Goal: Task Accomplishment & Management: Manage account settings

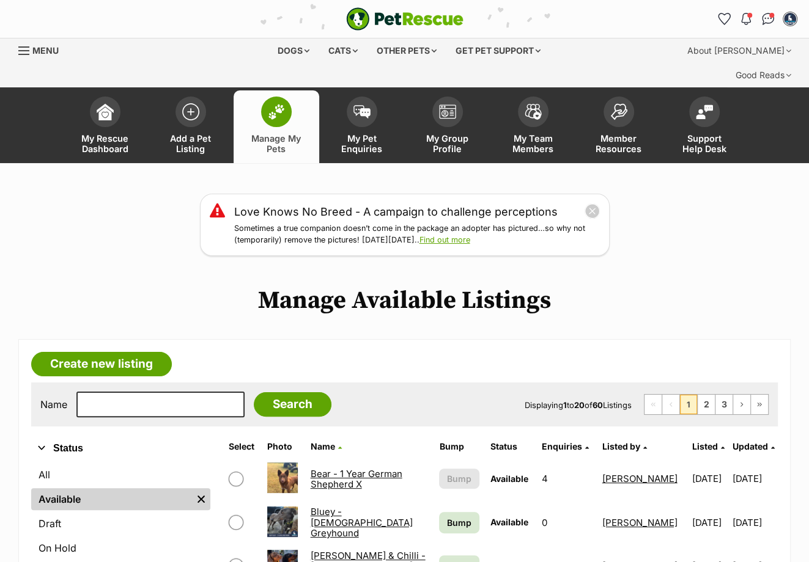
click at [732, 441] on span "Updated" at bounding box center [749, 446] width 35 height 10
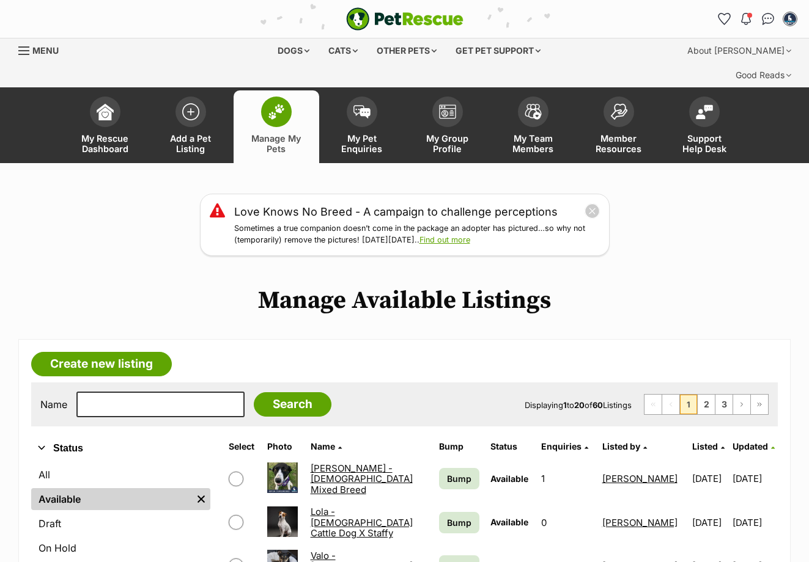
scroll to position [336, 0]
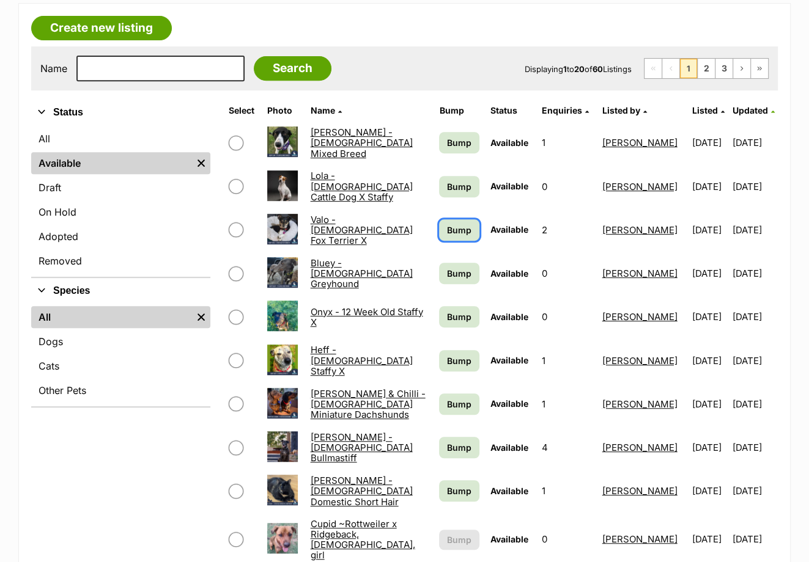
click at [447, 224] on span "Bump" at bounding box center [459, 230] width 24 height 13
click at [461, 306] on link "Bump" at bounding box center [459, 316] width 40 height 21
click at [458, 263] on link "Bump" at bounding box center [459, 273] width 40 height 21
click at [457, 441] on span "Bump" at bounding box center [459, 447] width 24 height 13
click at [455, 383] on td "Bump" at bounding box center [459, 404] width 50 height 42
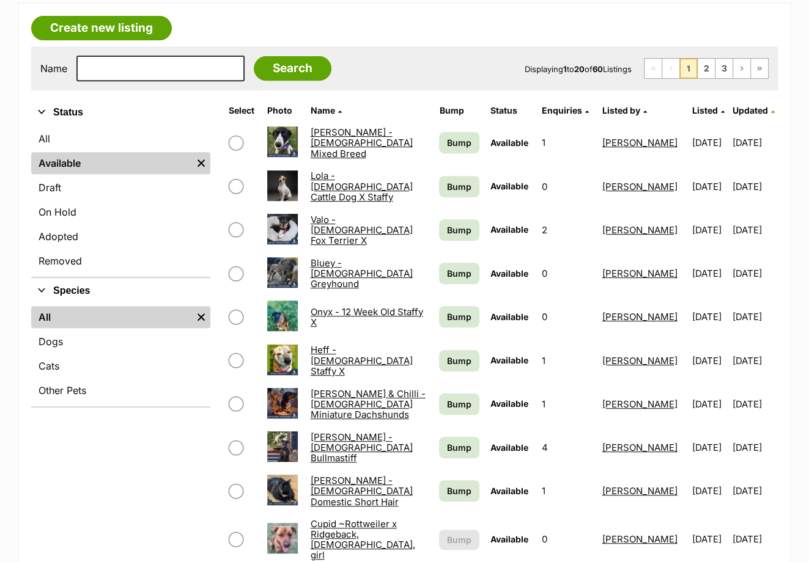
click at [457, 296] on td "Bump" at bounding box center [459, 317] width 50 height 42
click at [462, 355] on span "Bump" at bounding box center [459, 361] width 24 height 13
drag, startPoint x: 447, startPoint y: 117, endPoint x: 454, endPoint y: 141, distance: 24.2
click at [447, 136] on span "Bump" at bounding box center [459, 142] width 24 height 13
click at [444, 209] on td "Bump" at bounding box center [459, 230] width 50 height 42
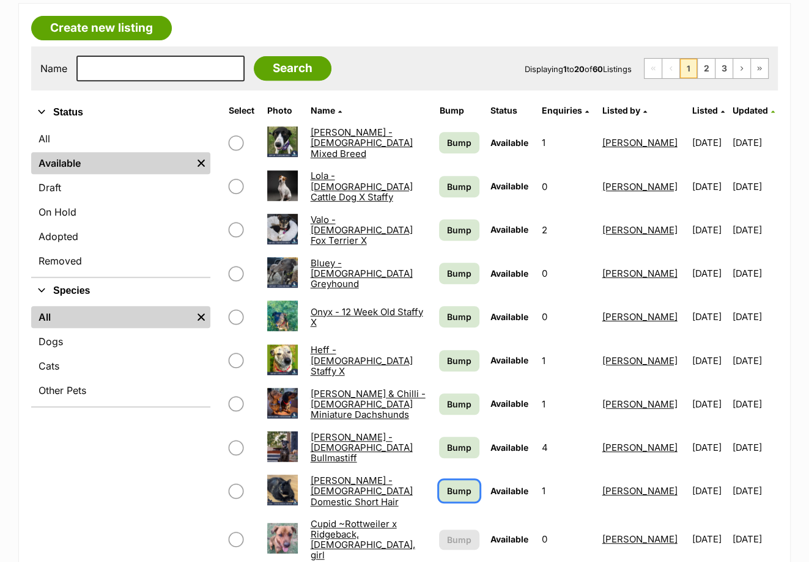
click at [447, 485] on span "Bump" at bounding box center [459, 491] width 24 height 13
click at [450, 441] on span "Bump" at bounding box center [459, 447] width 24 height 13
click at [452, 398] on span "Bump" at bounding box center [459, 404] width 24 height 13
click at [447, 355] on span "Bump" at bounding box center [459, 361] width 24 height 13
click at [449, 306] on td "Bump" at bounding box center [459, 317] width 50 height 42
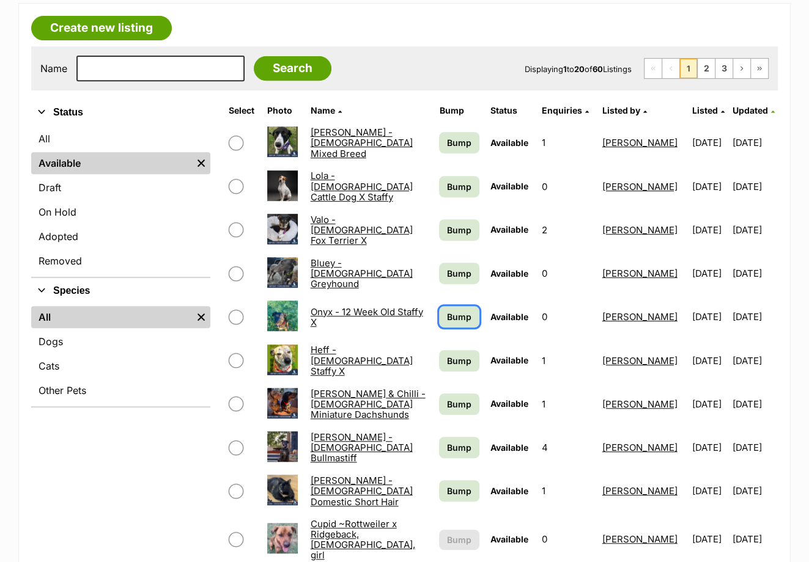
click at [447, 311] on span "Bump" at bounding box center [459, 317] width 24 height 13
click at [452, 267] on span "Bump" at bounding box center [459, 273] width 24 height 13
click at [449, 224] on span "Bump" at bounding box center [459, 230] width 24 height 13
click at [449, 176] on link "Bump" at bounding box center [459, 186] width 40 height 21
click at [442, 122] on td "Bump" at bounding box center [459, 143] width 50 height 42
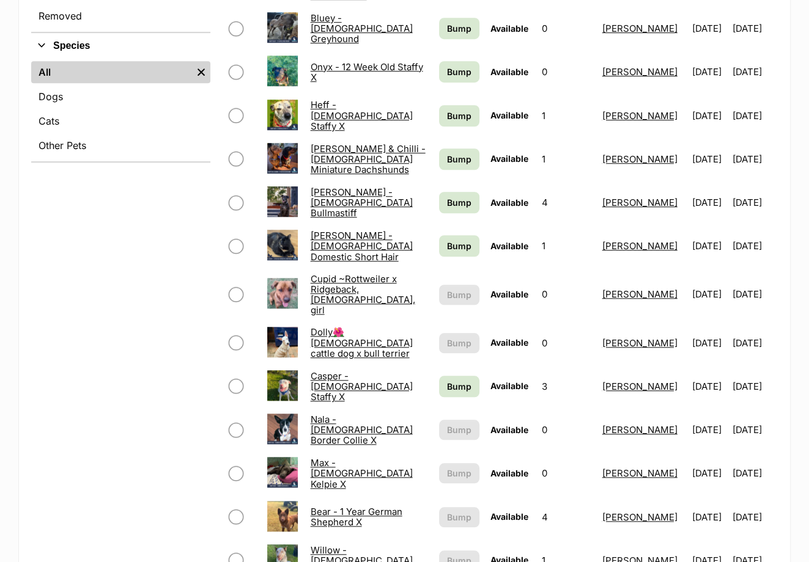
scroll to position [672, 0]
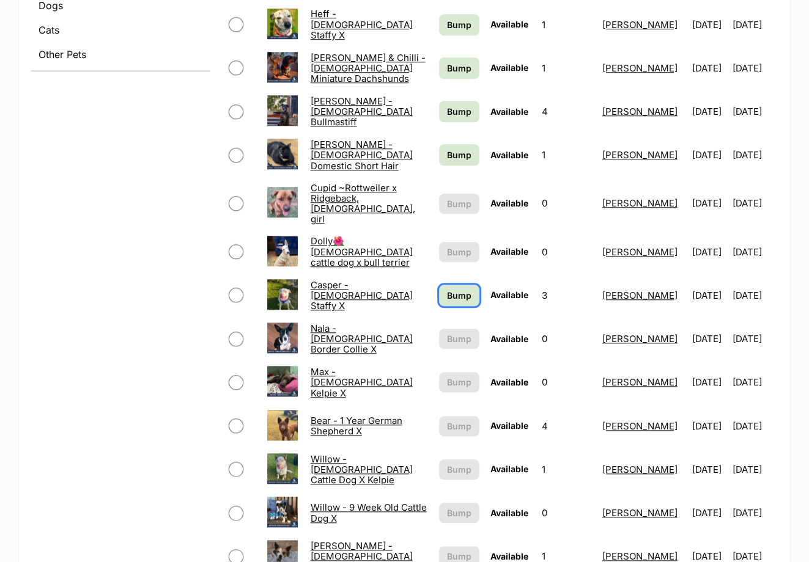
click at [447, 289] on span "Bump" at bounding box center [459, 295] width 24 height 13
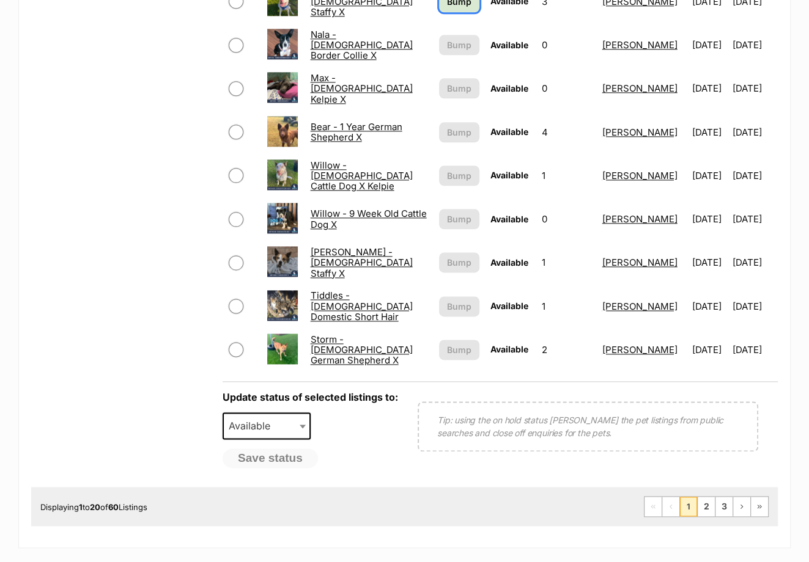
scroll to position [1009, 0]
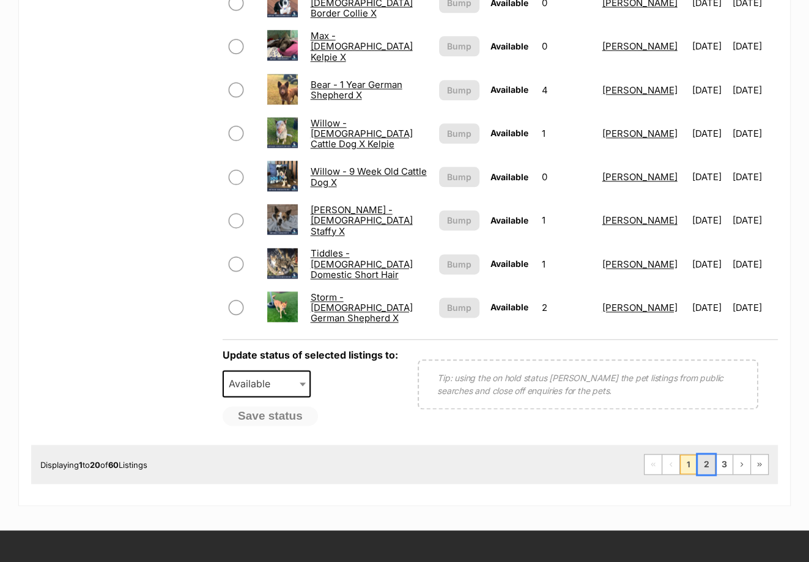
click at [704, 455] on link "2" at bounding box center [705, 465] width 17 height 20
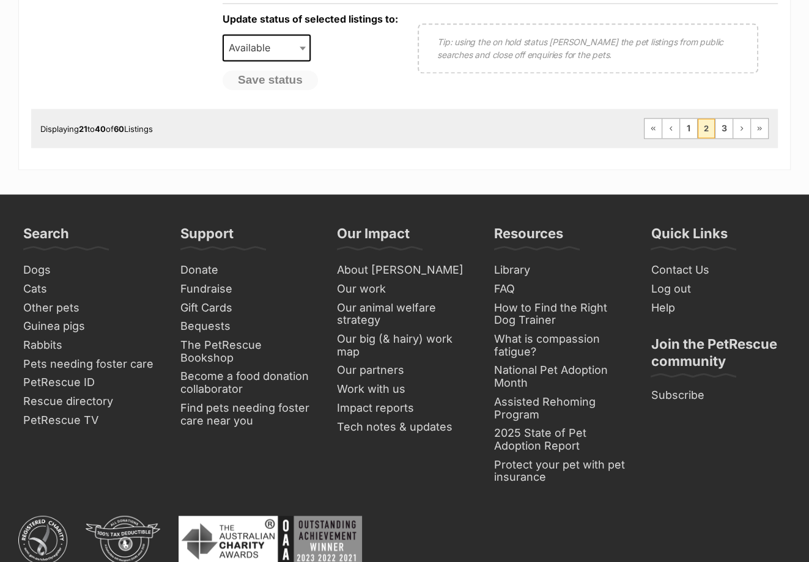
scroll to position [1143, 0]
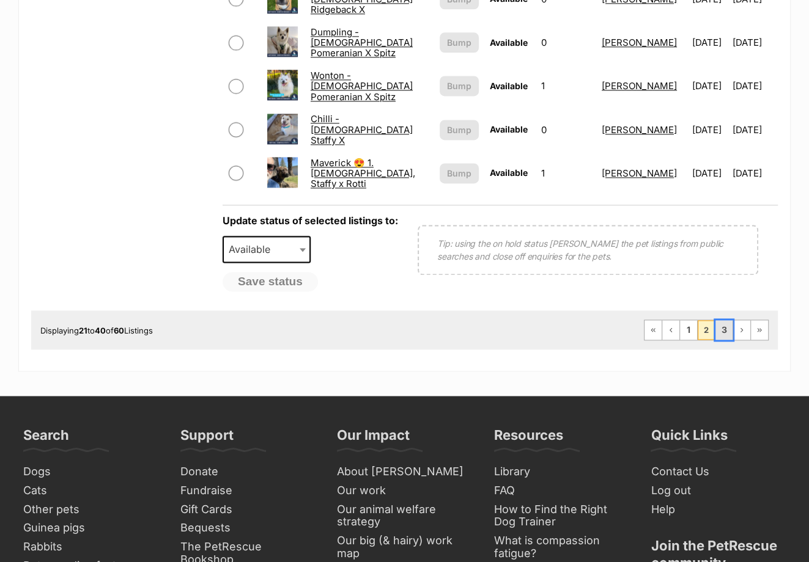
click at [718, 320] on link "3" at bounding box center [723, 330] width 17 height 20
